Goal: Use online tool/utility: Use online tool/utility

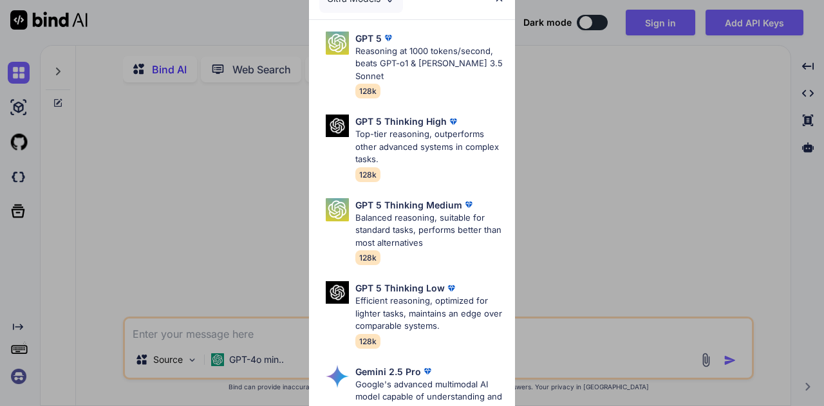
drag, startPoint x: 0, startPoint y: 0, endPoint x: 575, endPoint y: 77, distance: 580.5
click at [575, 77] on div "Ultra Models GPT 5 Reasoning at 1000 tokens/second, beats GPT-o1 & [PERSON_NAME…" at bounding box center [412, 203] width 824 height 406
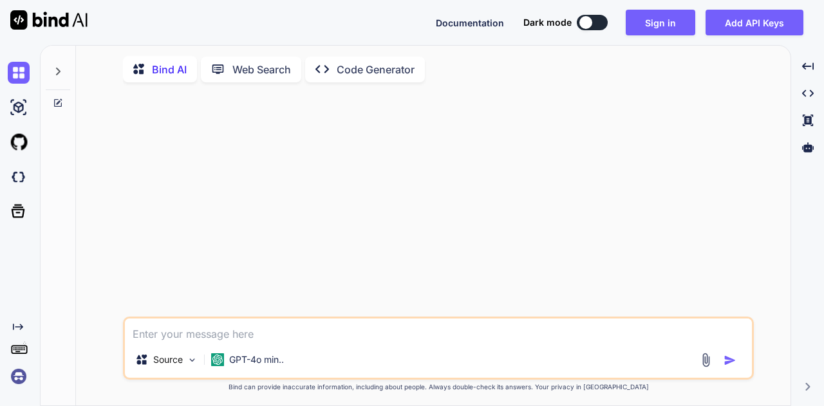
click at [191, 340] on textarea at bounding box center [438, 330] width 627 height 23
type textarea "x"
type textarea "W"
type textarea "x"
type textarea "Wr"
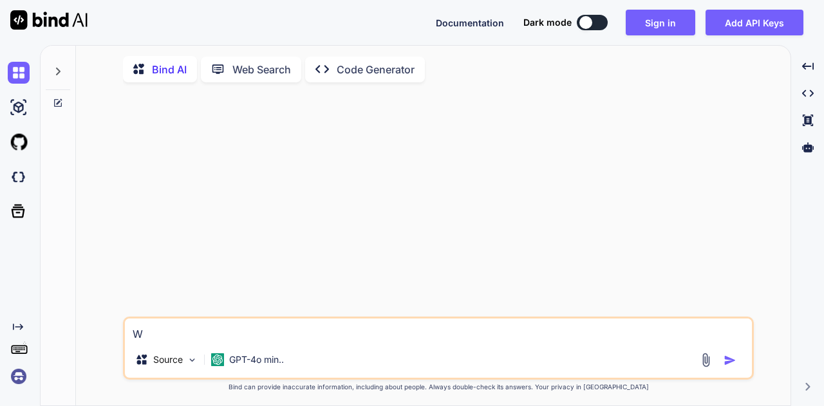
type textarea "x"
type textarea "Wri"
type textarea "x"
type textarea "Writ"
type textarea "x"
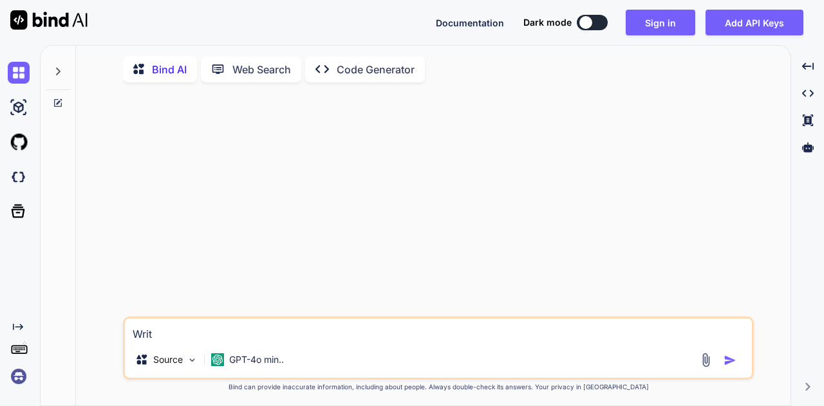
type textarea "Write"
type textarea "x"
type textarea "Write"
type textarea "x"
type textarea "Write b"
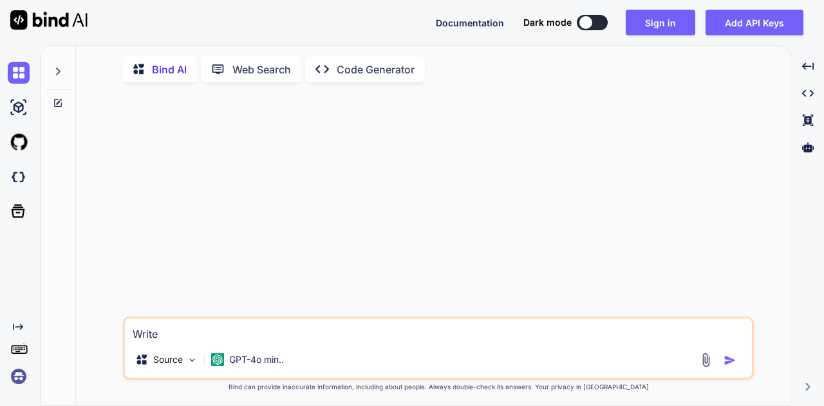
type textarea "x"
type textarea "Write bi"
type textarea "x"
type textarea "Write bio"
type textarea "x"
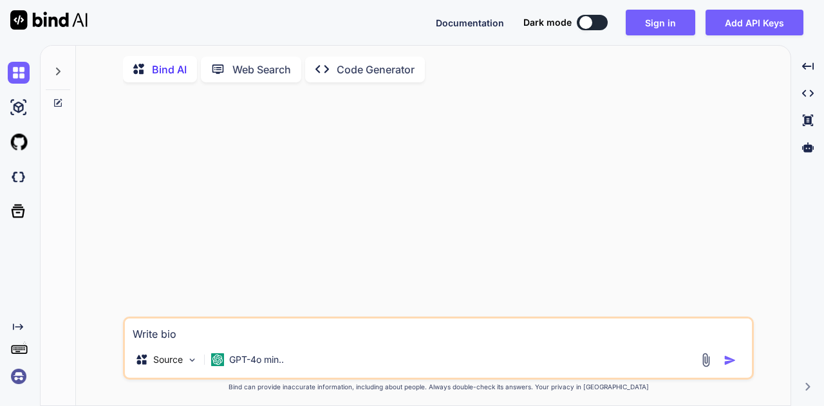
type textarea "Write biog"
type textarea "x"
type textarea "Write biogr"
type textarea "x"
type textarea "Write biogra"
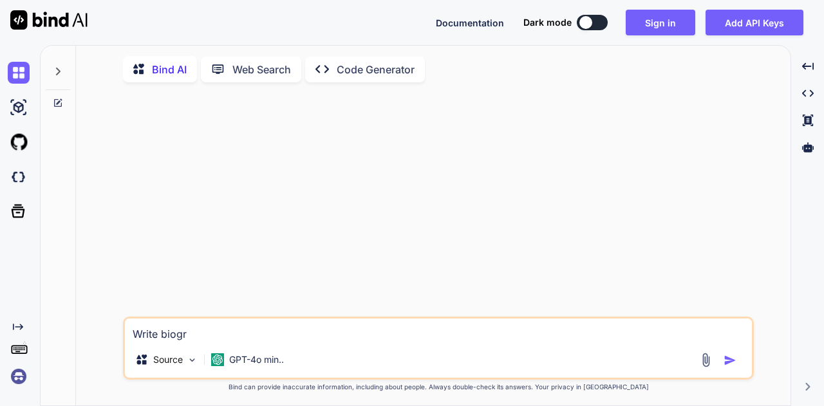
type textarea "x"
type textarea "Write biograp"
type textarea "x"
type textarea "Write biograph"
type textarea "x"
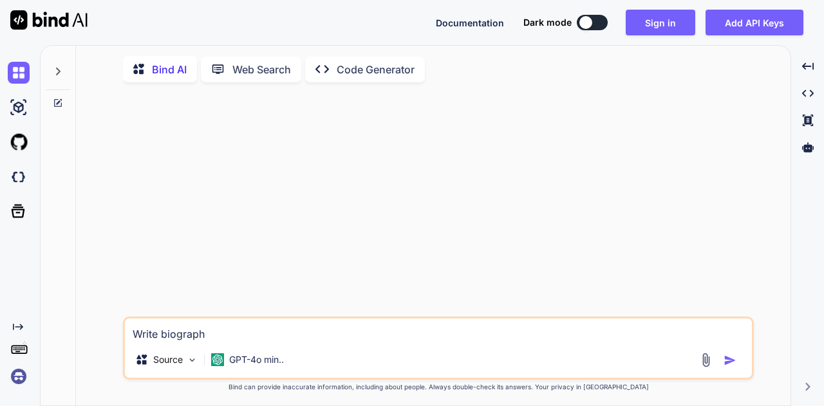
type textarea "Write biograph"
type textarea "x"
type textarea "Write biograph b"
type textarea "x"
type textarea "Write biograph ba"
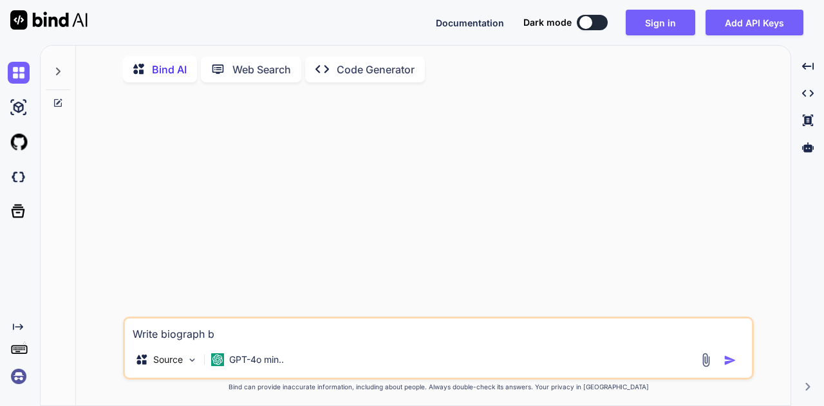
type textarea "x"
type textarea "Write biograph bas"
type textarea "x"
type textarea "Write biograph base"
type textarea "x"
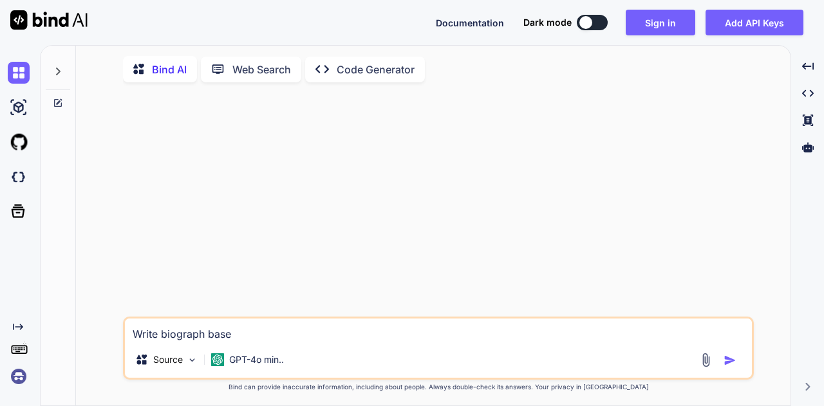
type textarea "Write biograph base"
type textarea "x"
type textarea "Write biograph base o"
type textarea "x"
type textarea "Write biograph base on"
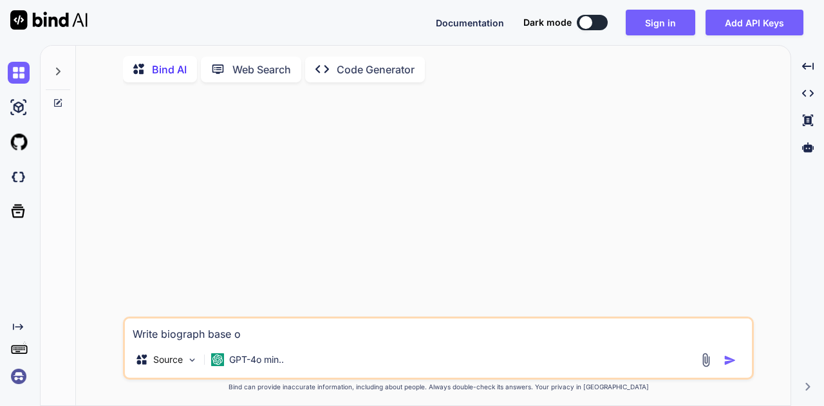
type textarea "x"
type textarea "Write biograph base on"
type textarea "x"
type textarea "Write biograph base on t"
type textarea "x"
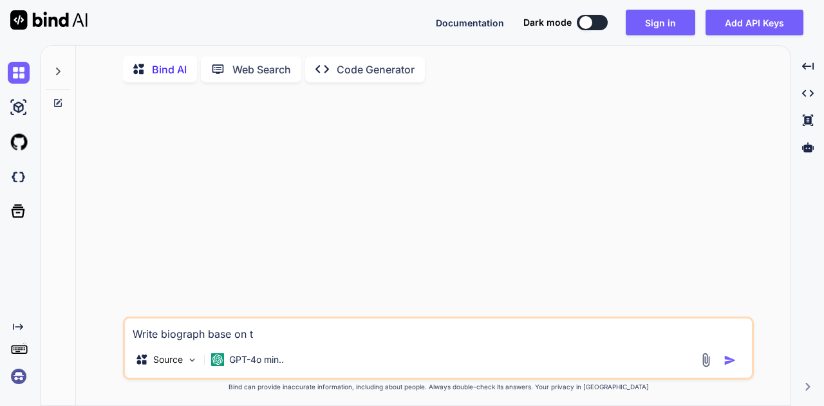
type textarea "Write biograph base on th"
type textarea "x"
type textarea "Write biograph base on thi"
type textarea "x"
type textarea "Write biograph base on this"
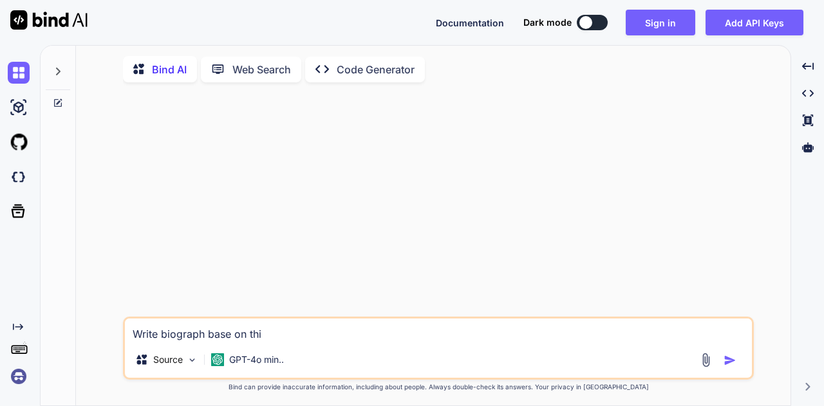
type textarea "x"
type textarea "Write biograph base on this"
type textarea "x"
type textarea "Write biograph base on this C"
type textarea "x"
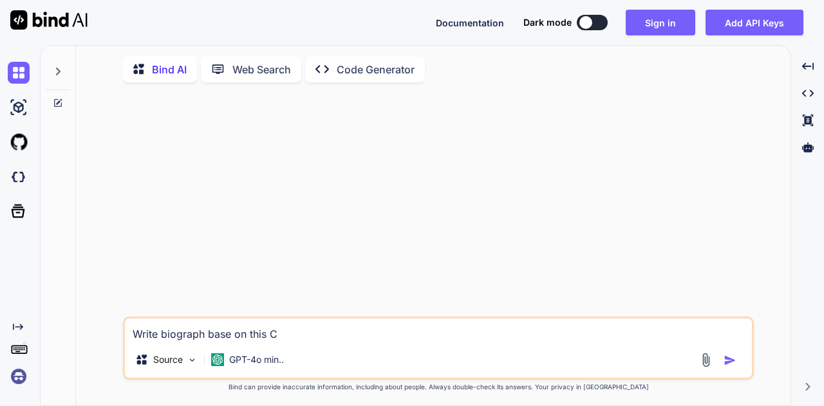
type textarea "Write biograph base on this CV"
type textarea "x"
click at [284, 330] on textarea "Write biograph base on this CV" at bounding box center [438, 330] width 627 height 23
type textarea "Write biograph base on this CV"
click at [243, 359] on p "GPT-4o min.." at bounding box center [256, 359] width 55 height 13
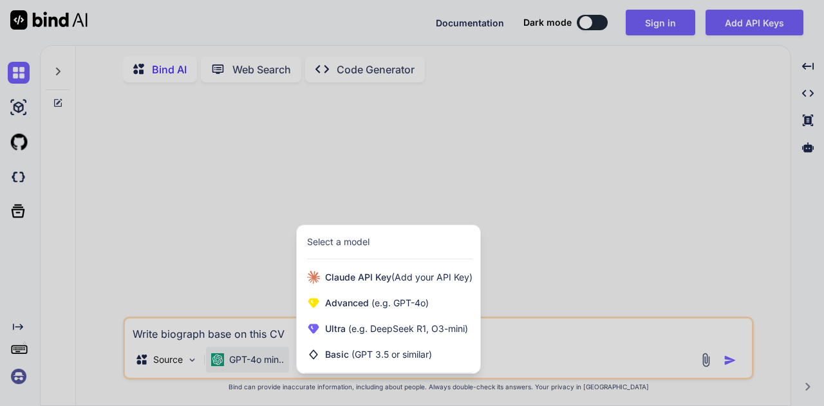
click at [376, 172] on div at bounding box center [412, 203] width 824 height 406
type textarea "x"
